Goal: Use online tool/utility: Utilize a website feature to perform a specific function

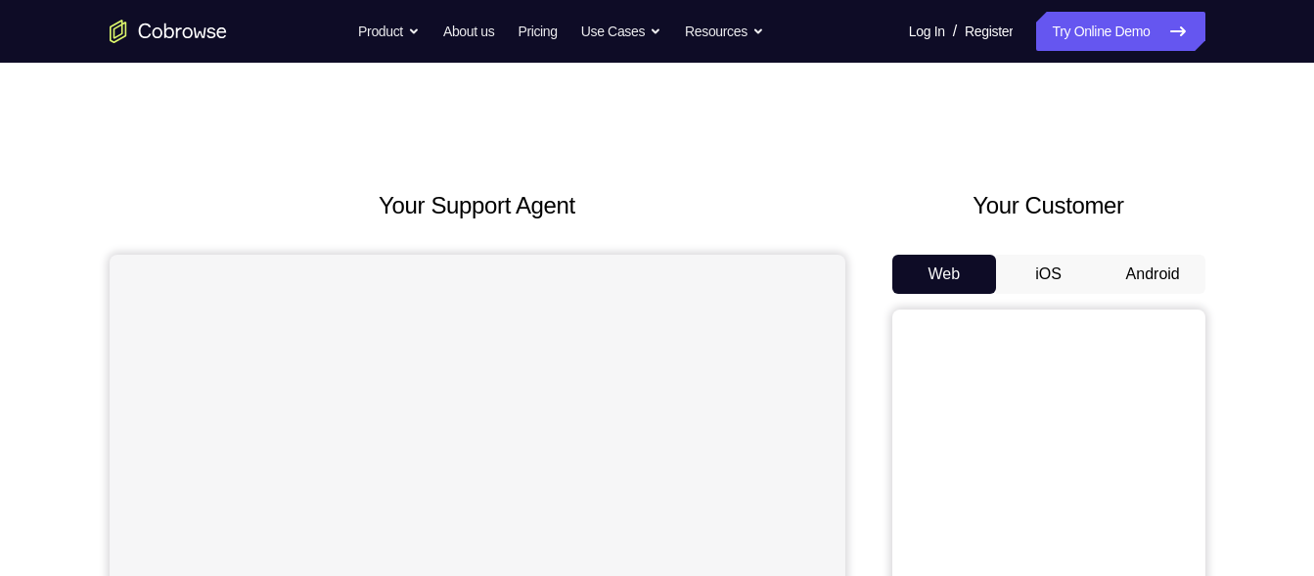
click at [1137, 274] on button "Android" at bounding box center [1153, 273] width 105 height 39
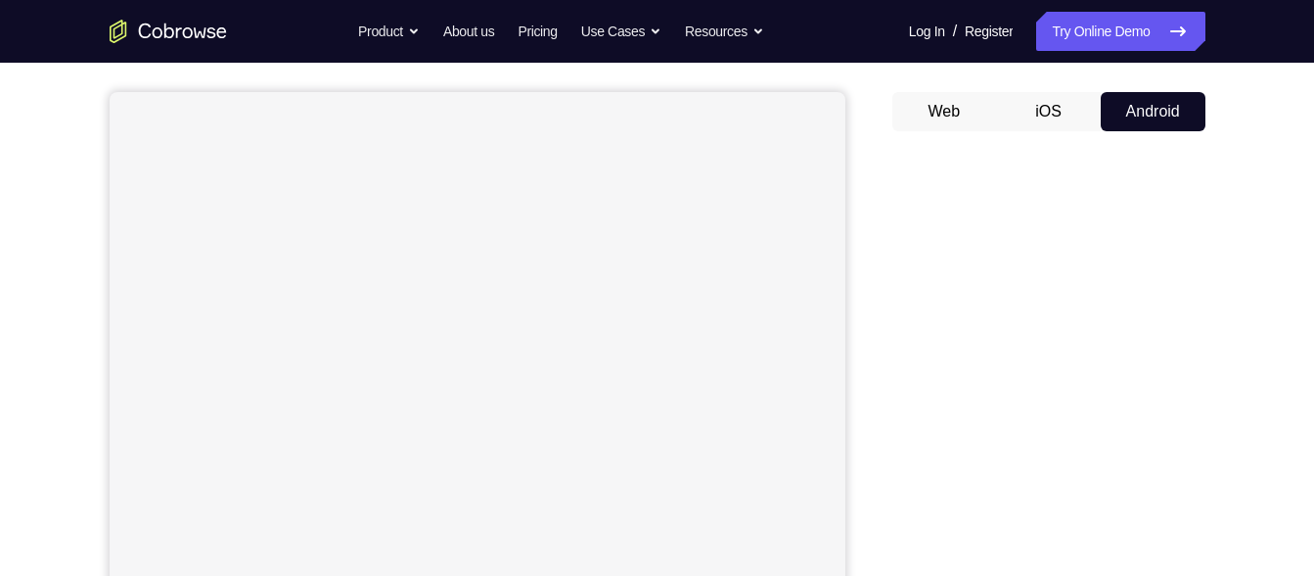
scroll to position [157, 0]
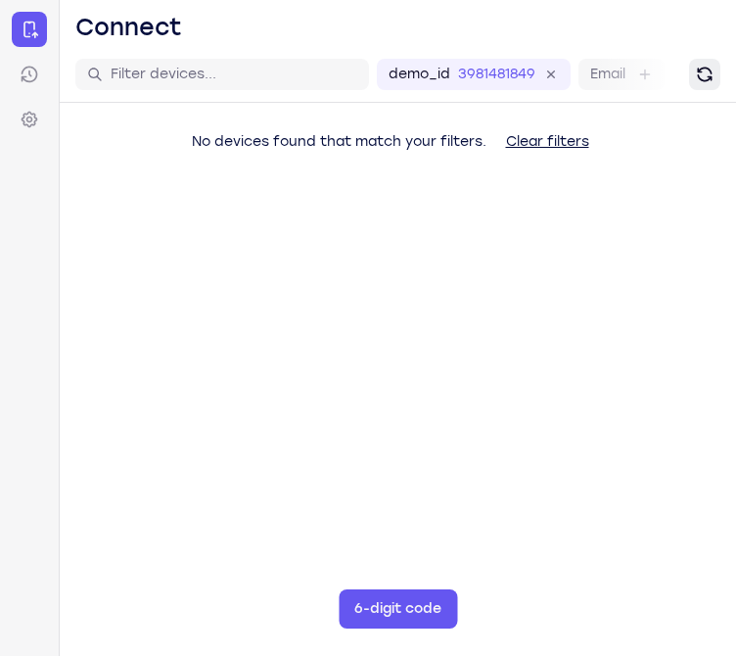
click at [716, 81] on button "Refresh" at bounding box center [704, 74] width 31 height 31
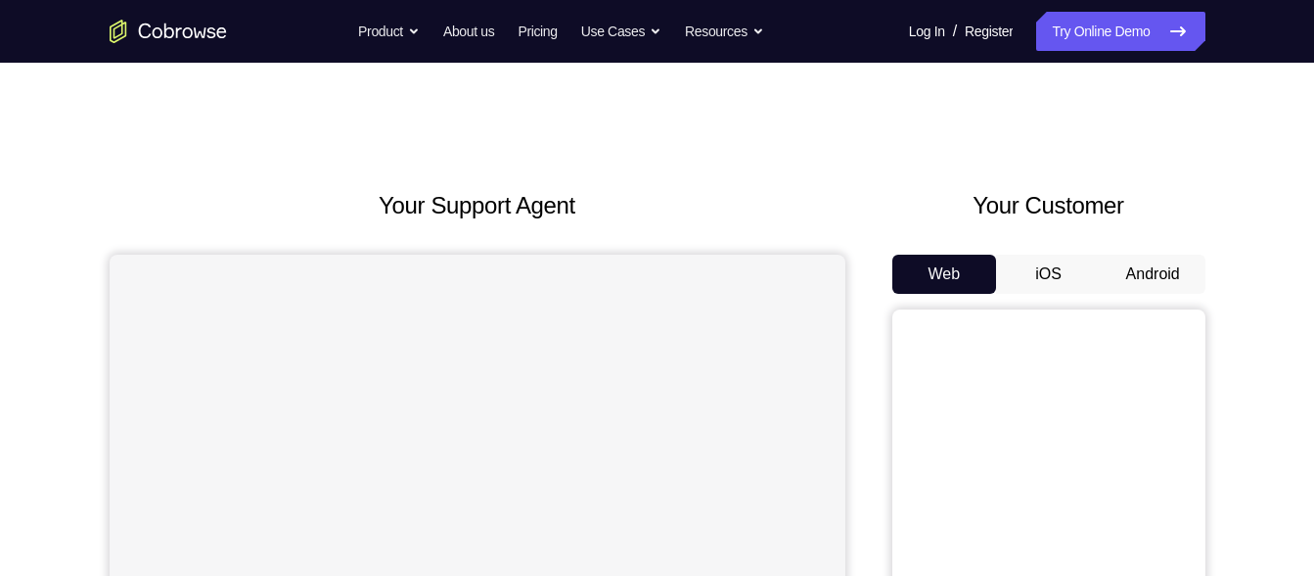
click at [1117, 250] on div "Your Customer Web iOS Android" at bounding box center [1049, 549] width 313 height 723
click at [1117, 265] on button "Android" at bounding box center [1153, 273] width 105 height 39
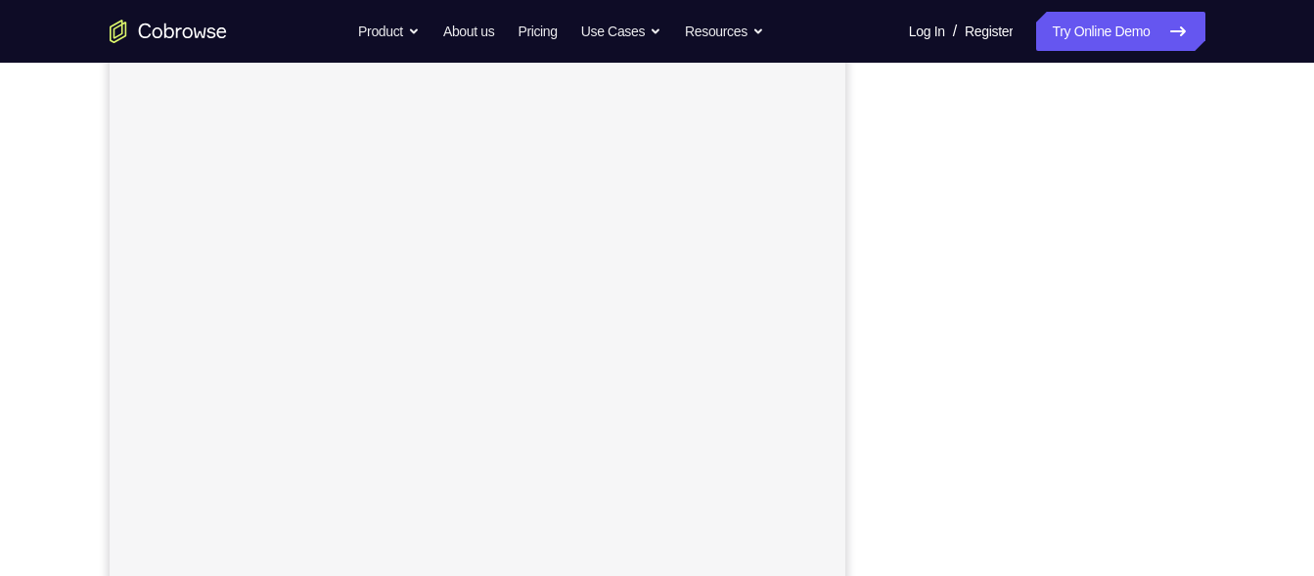
scroll to position [309, 0]
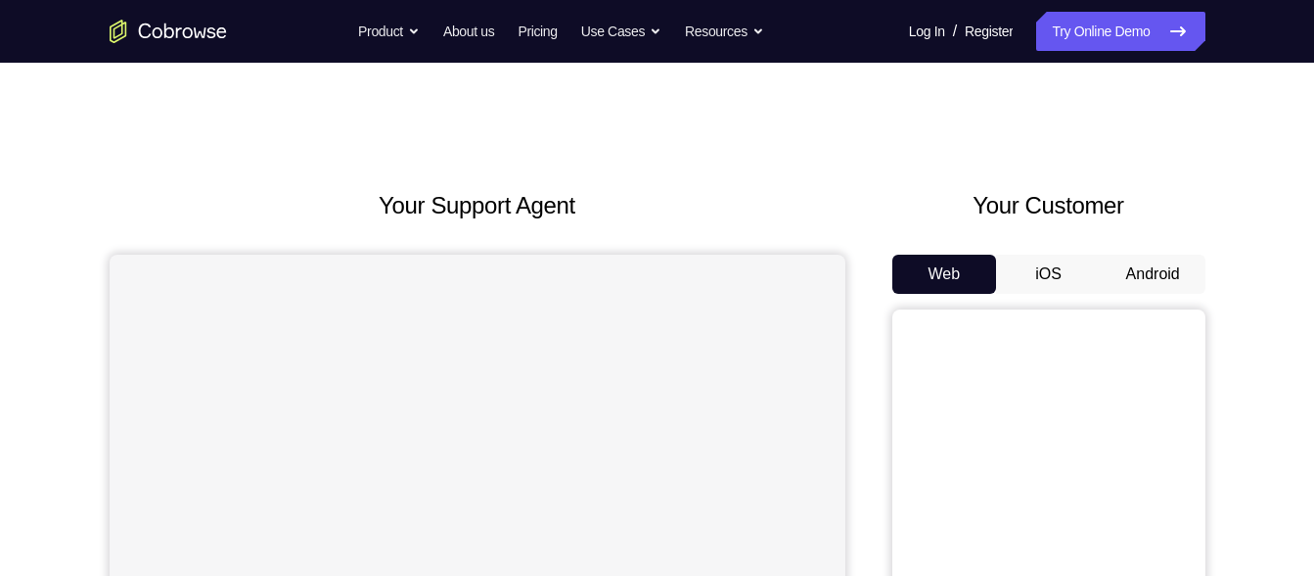
click at [1161, 290] on button "Android" at bounding box center [1153, 273] width 105 height 39
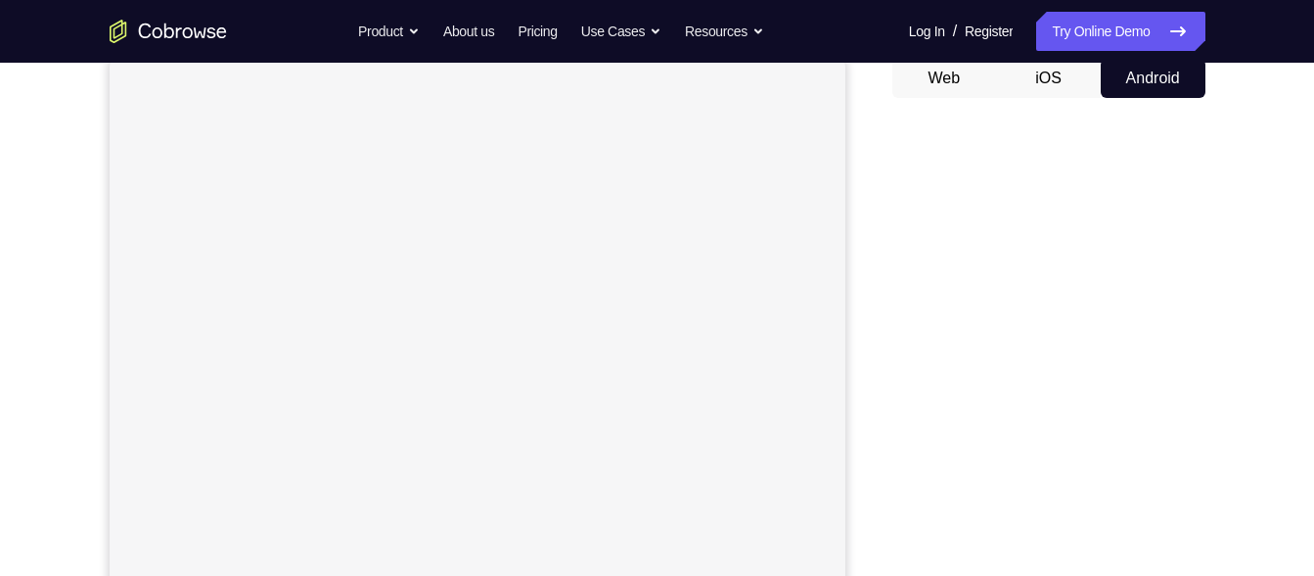
scroll to position [197, 0]
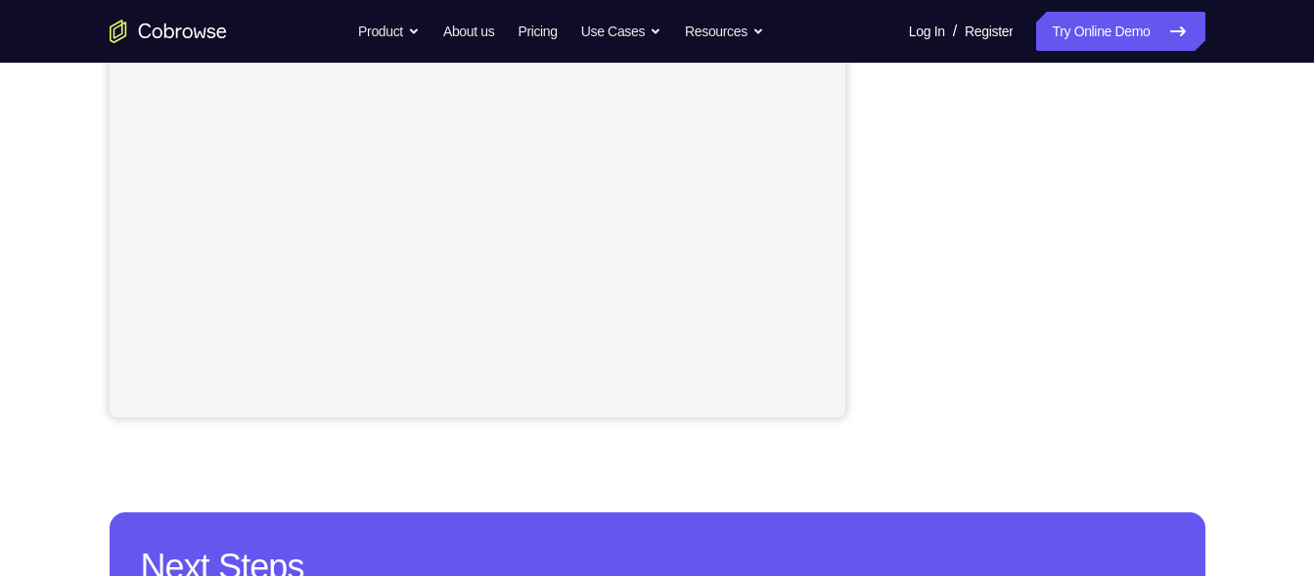
scroll to position [492, 0]
